Goal: Task Accomplishment & Management: Manage account settings

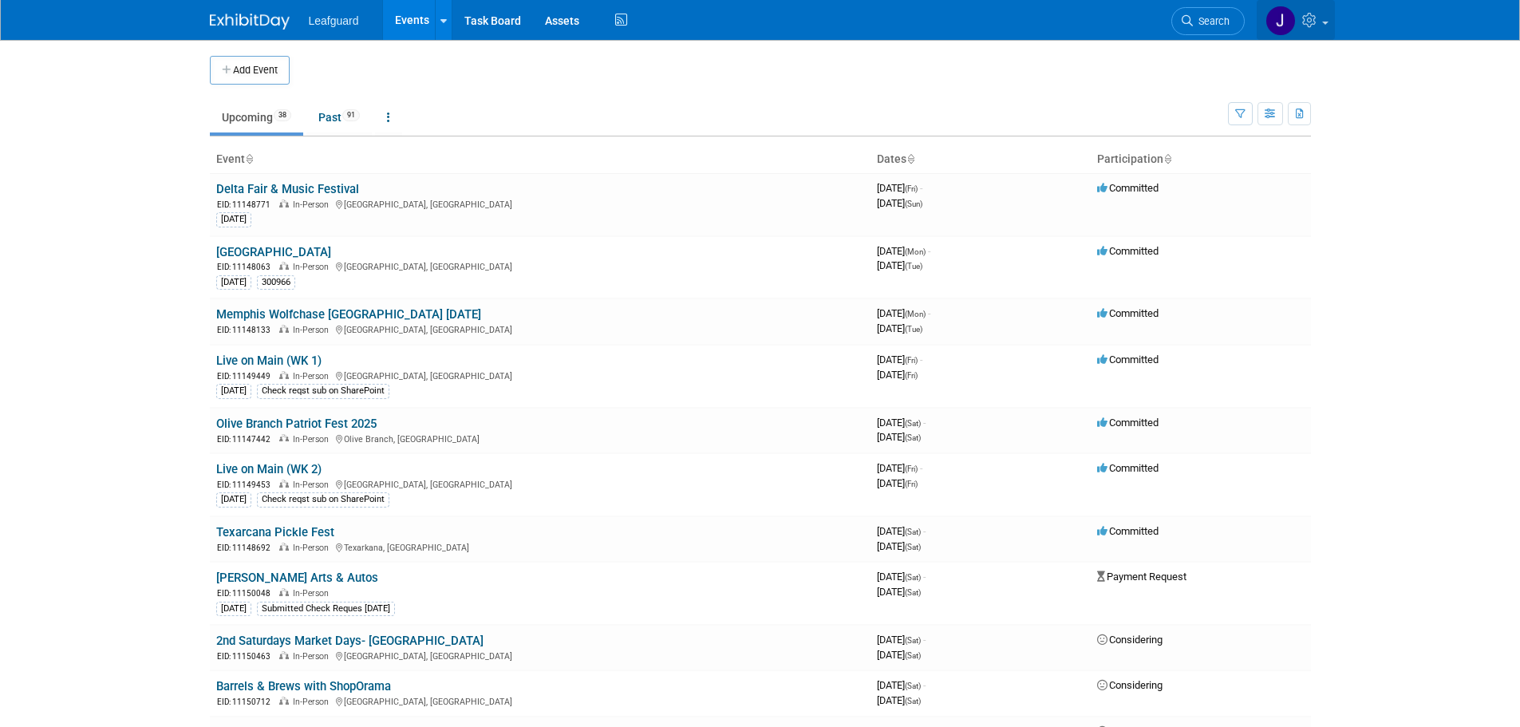
click at [1311, 17] on icon at bounding box center [1311, 20] width 18 height 14
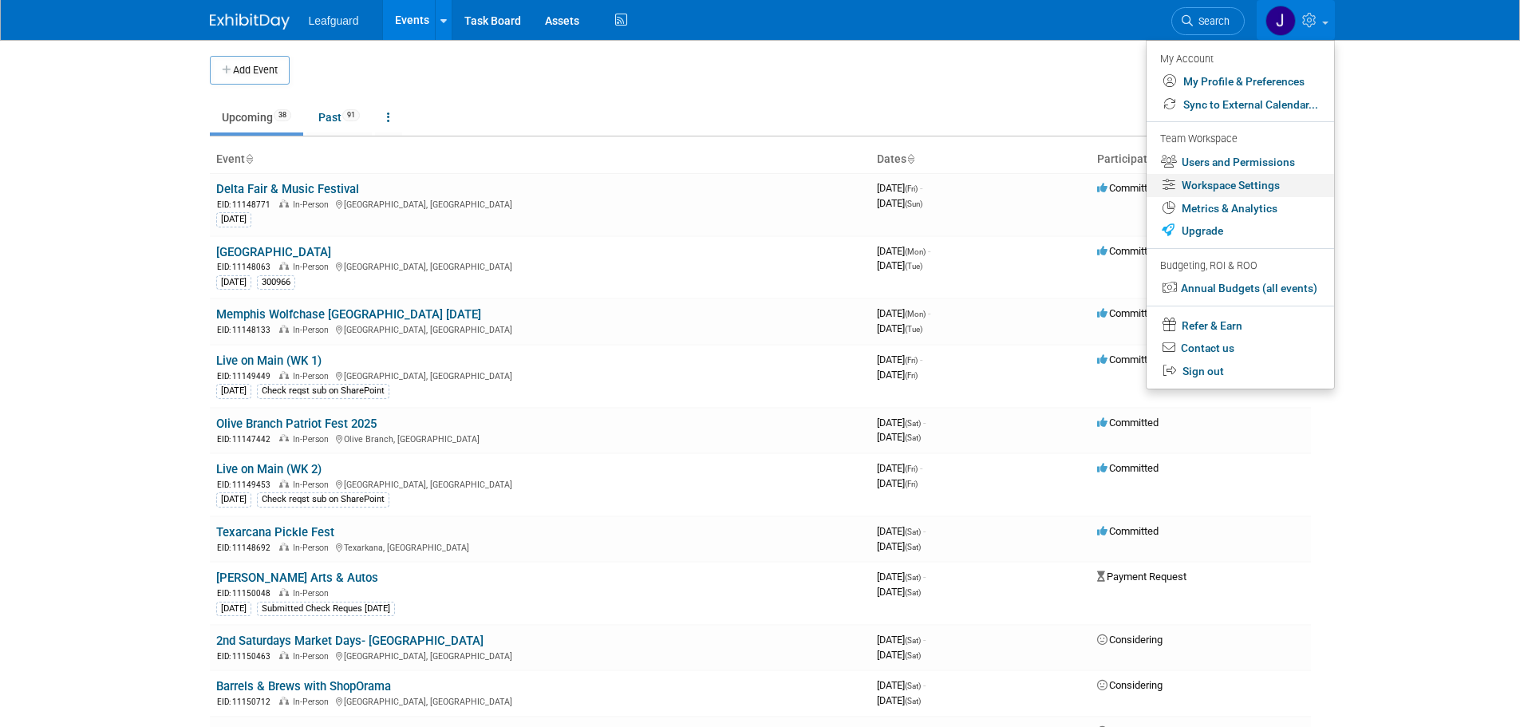
click at [1233, 184] on link "Workspace Settings" at bounding box center [1239, 185] width 187 height 23
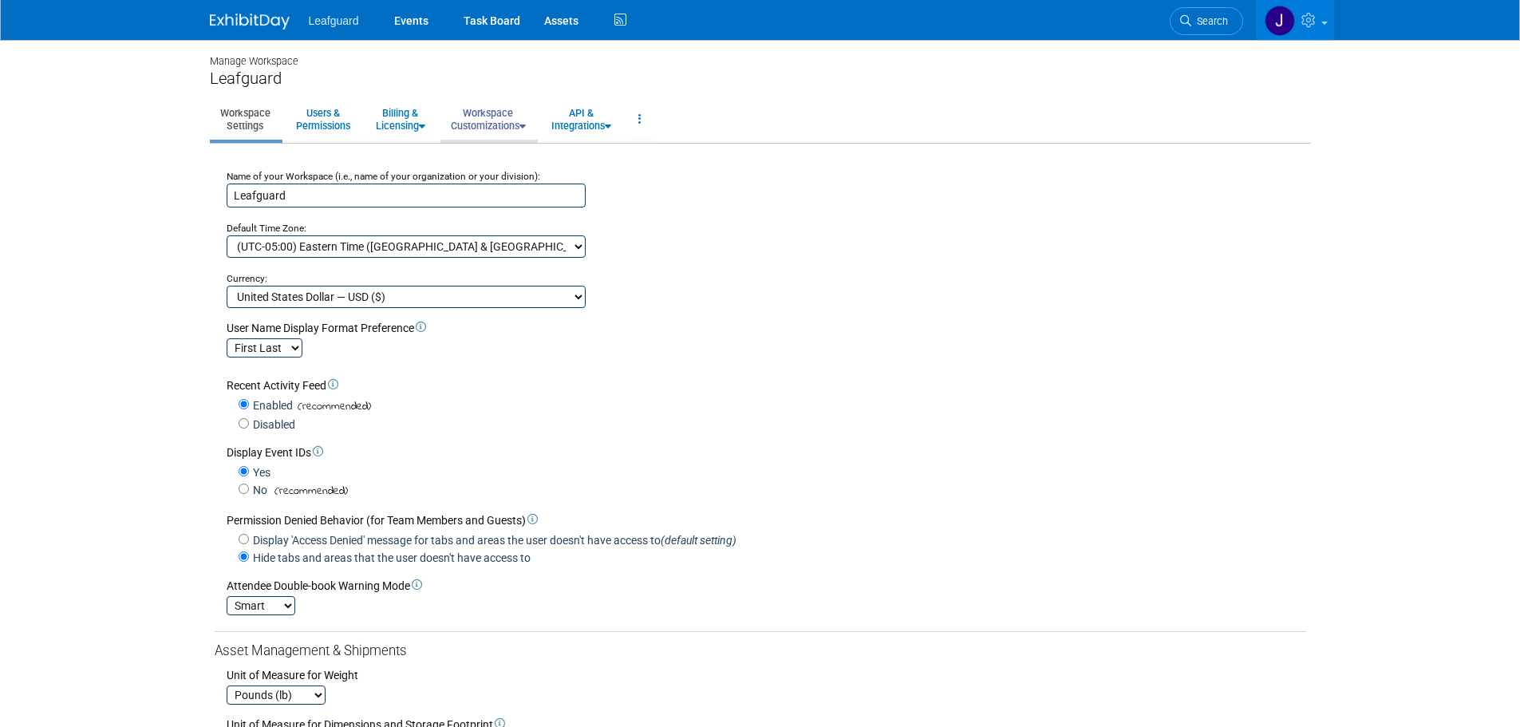
click at [480, 122] on link "Workspace Customizations" at bounding box center [488, 119] width 96 height 39
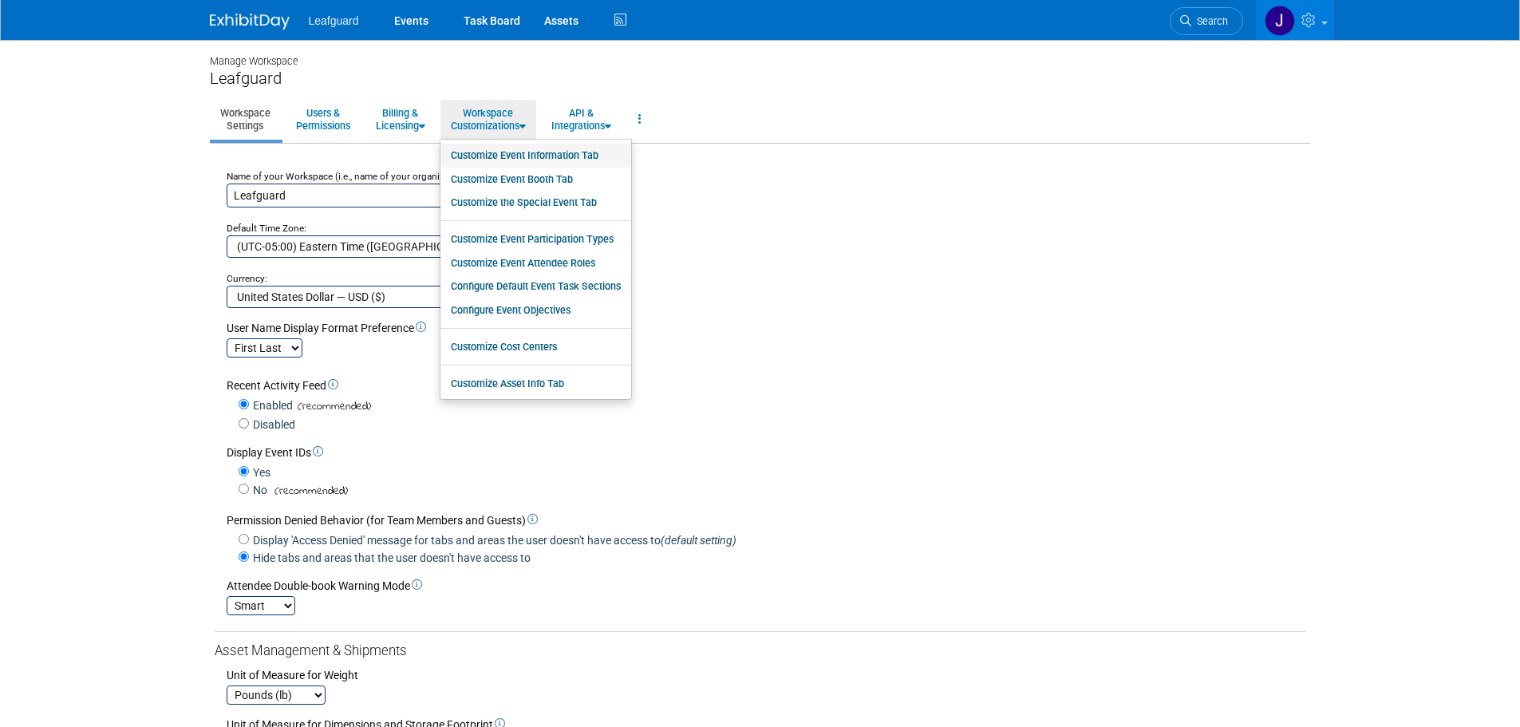
click at [538, 163] on link "Customize Event Information Tab" at bounding box center [535, 156] width 191 height 24
